Goal: Task Accomplishment & Management: Manage account settings

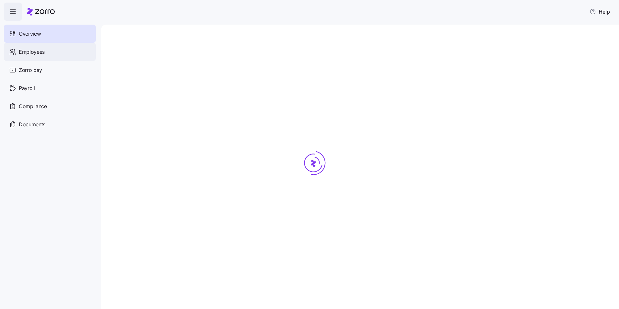
drag, startPoint x: 35, startPoint y: 51, endPoint x: 39, endPoint y: 51, distance: 3.9
click at [36, 51] on span "Employees" at bounding box center [32, 52] width 26 height 8
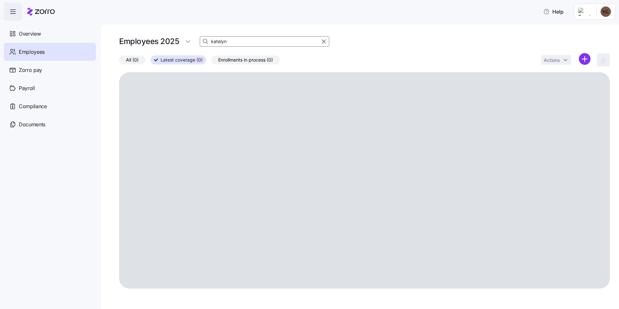
click at [326, 45] on div at bounding box center [321, 42] width 16 height 10
click at [323, 41] on icon "button" at bounding box center [324, 42] width 4 height 4
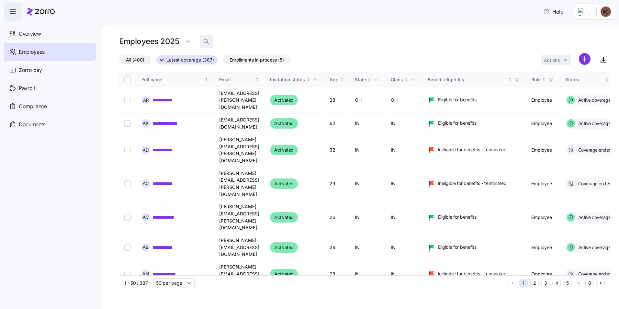
click at [197, 40] on div "Employees 2025" at bounding box center [364, 41] width 491 height 13
click at [209, 40] on icon "button" at bounding box center [206, 41] width 6 height 6
click at [237, 44] on input at bounding box center [265, 41] width 130 height 10
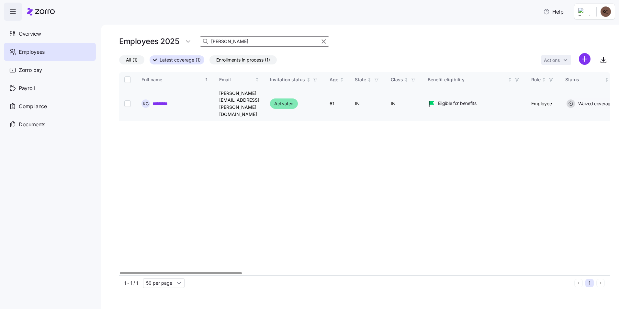
type input "[PERSON_NAME]"
click at [176, 99] on div "K C *********" at bounding box center [175, 103] width 67 height 8
click at [168, 100] on link "*********" at bounding box center [164, 103] width 22 height 6
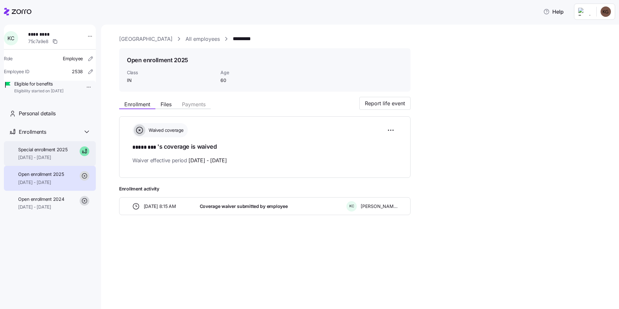
click at [63, 161] on span "[DATE] - [DATE]" at bounding box center [43, 157] width 50 height 6
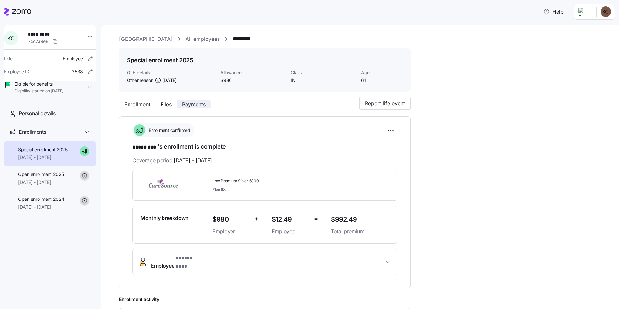
click at [200, 102] on span "Payments" at bounding box center [194, 104] width 24 height 5
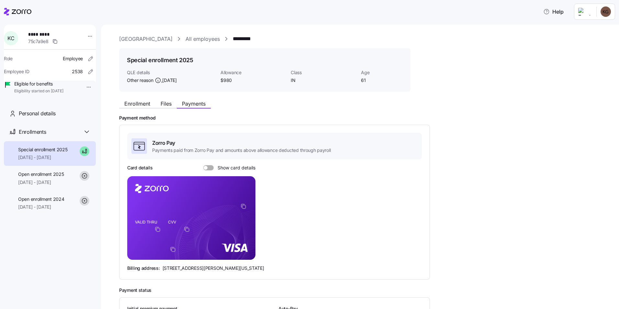
click at [210, 164] on div "Zorro Pay Payments paid from Zorro Pay and amounts above allowance deducted thr…" at bounding box center [274, 202] width 295 height 139
click at [205, 168] on span at bounding box center [206, 168] width 4 height 4
click at [203, 165] on input "Show card details" at bounding box center [203, 165] width 0 height 0
